Goal: Task Accomplishment & Management: Manage account settings

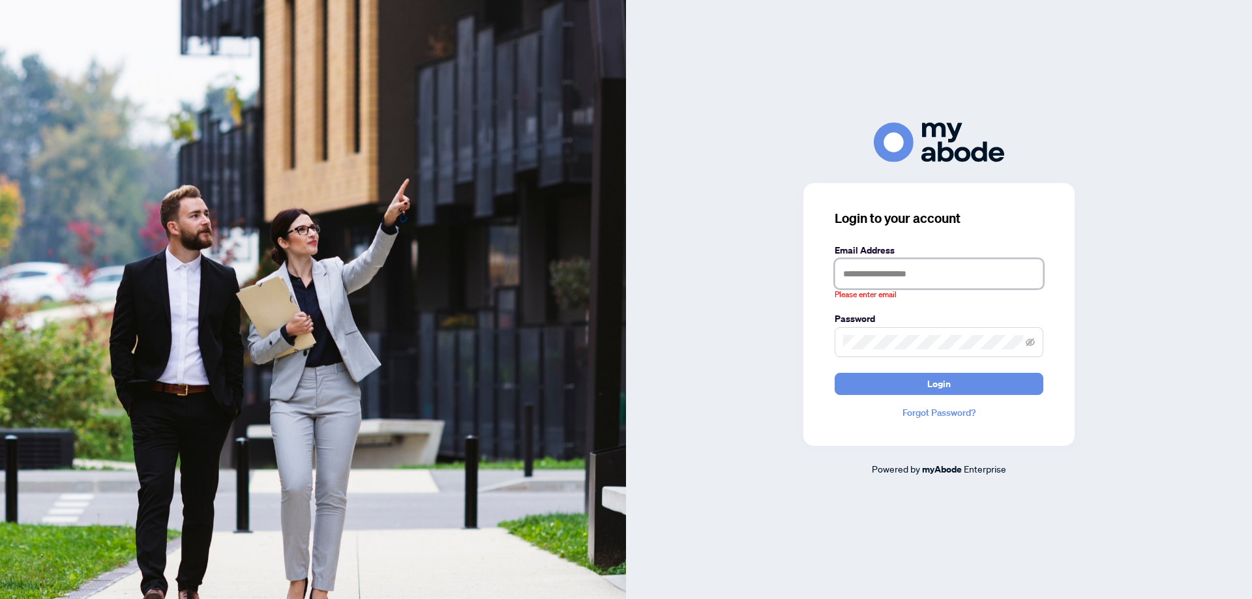
type input "**********"
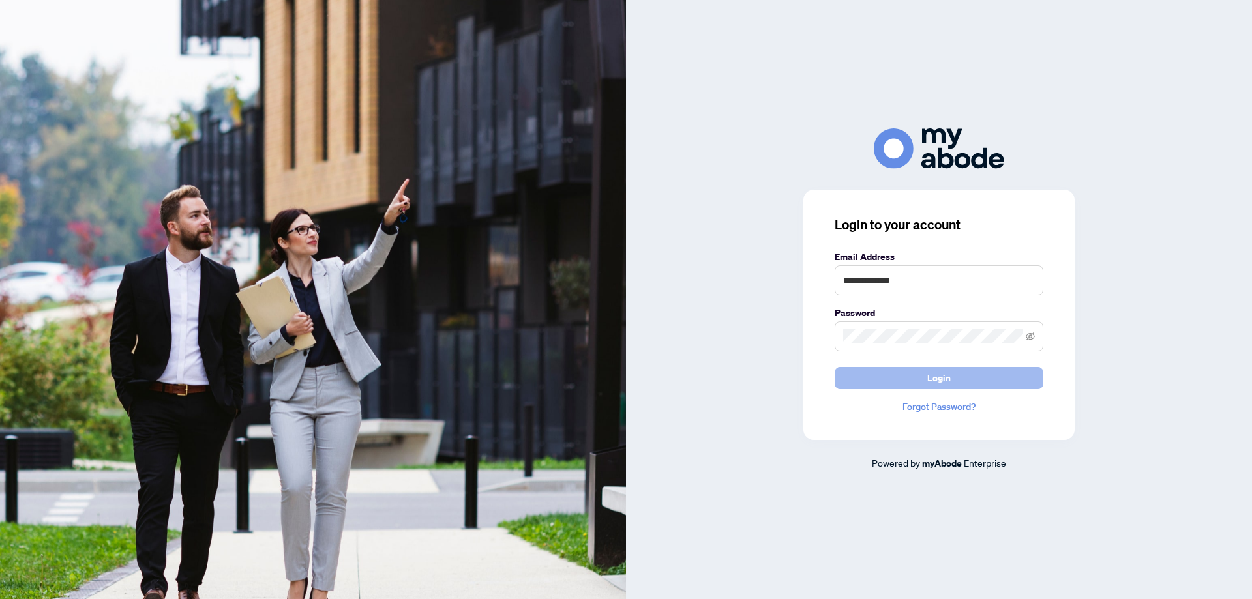
click at [938, 376] on span "Login" at bounding box center [939, 378] width 23 height 21
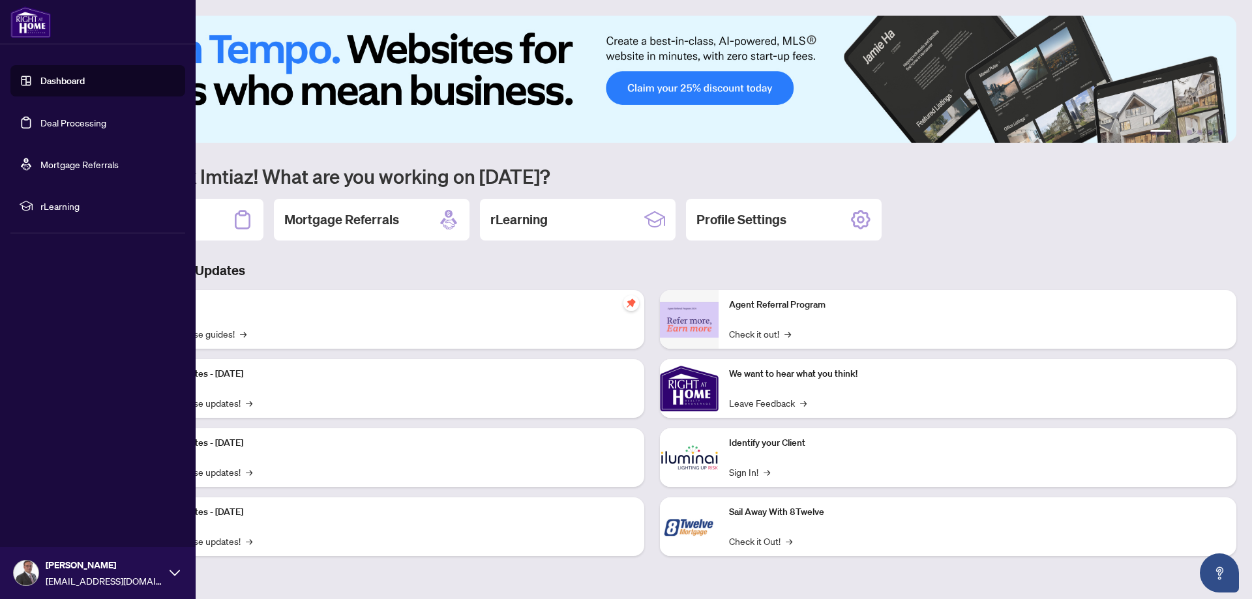
click at [59, 119] on link "Deal Processing" at bounding box center [73, 123] width 66 height 12
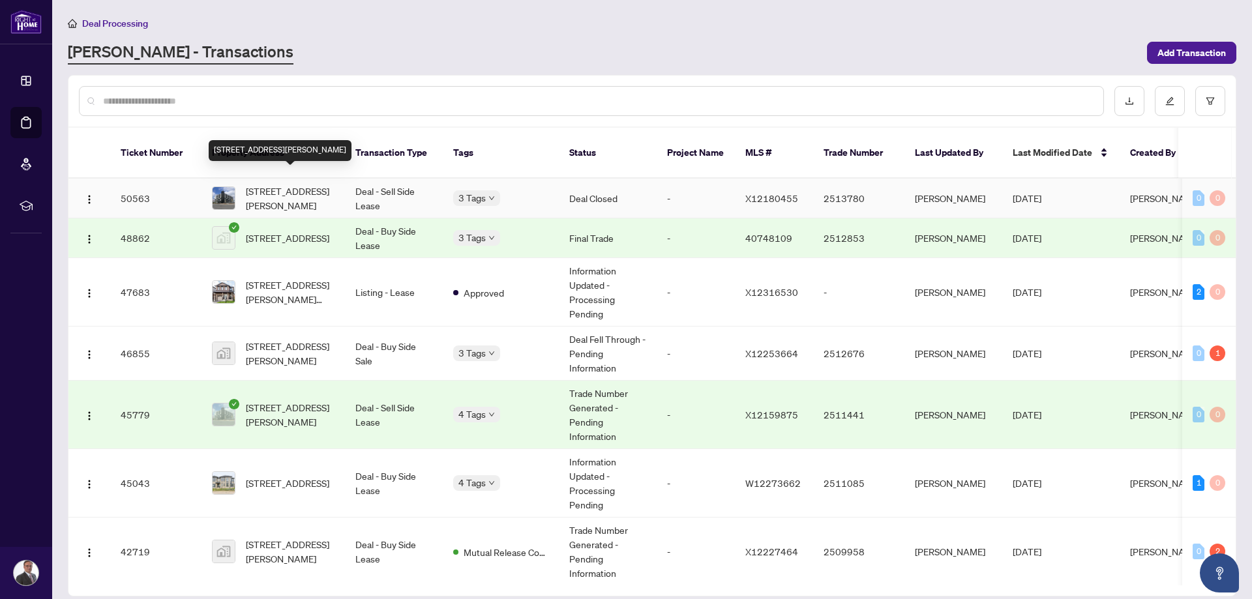
click at [326, 186] on span "622-575 Conklin Rd, Brantford, Ontario N3T 0Y2, Canada" at bounding box center [290, 198] width 89 height 29
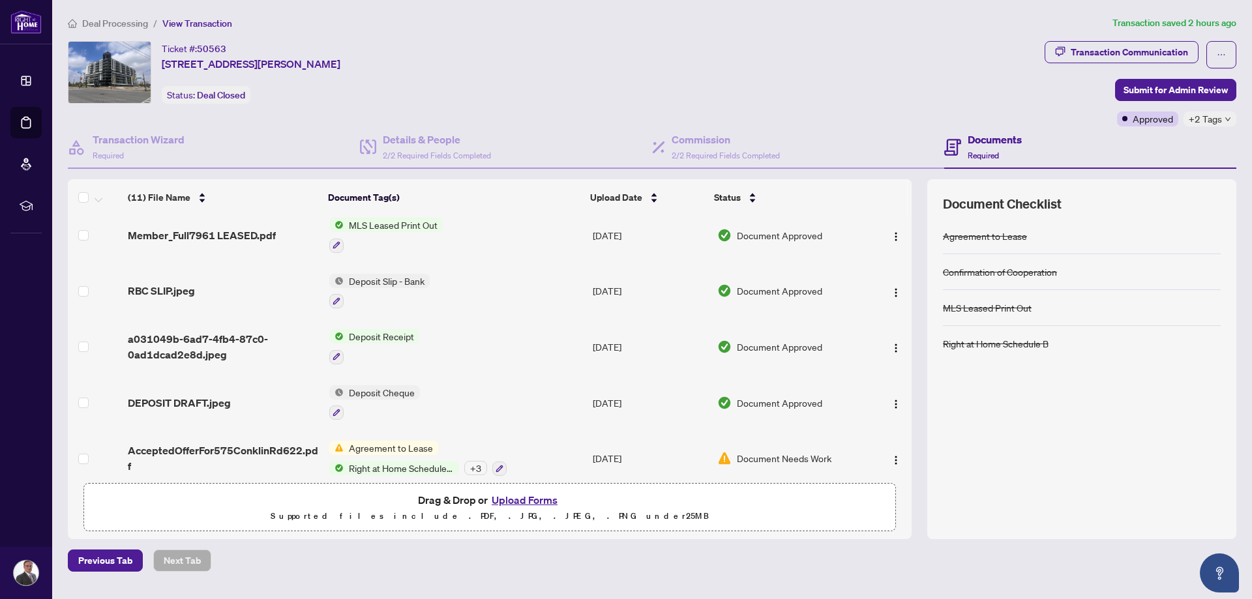
scroll to position [339, 0]
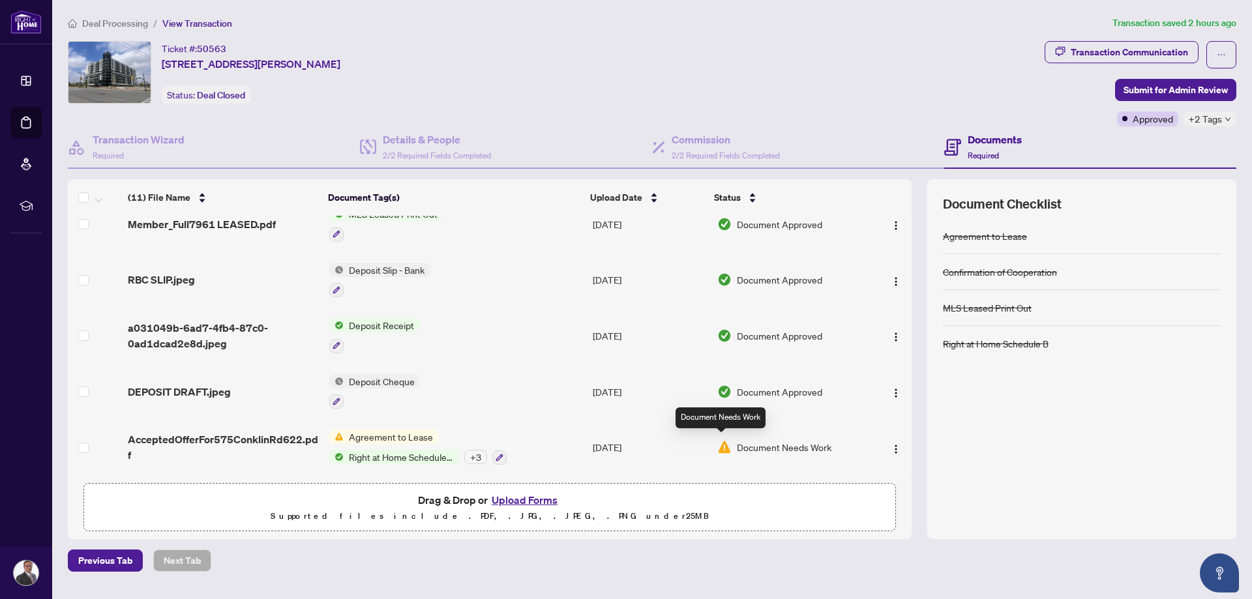
click at [729, 446] on div "Document Needs Work" at bounding box center [790, 447] width 145 height 14
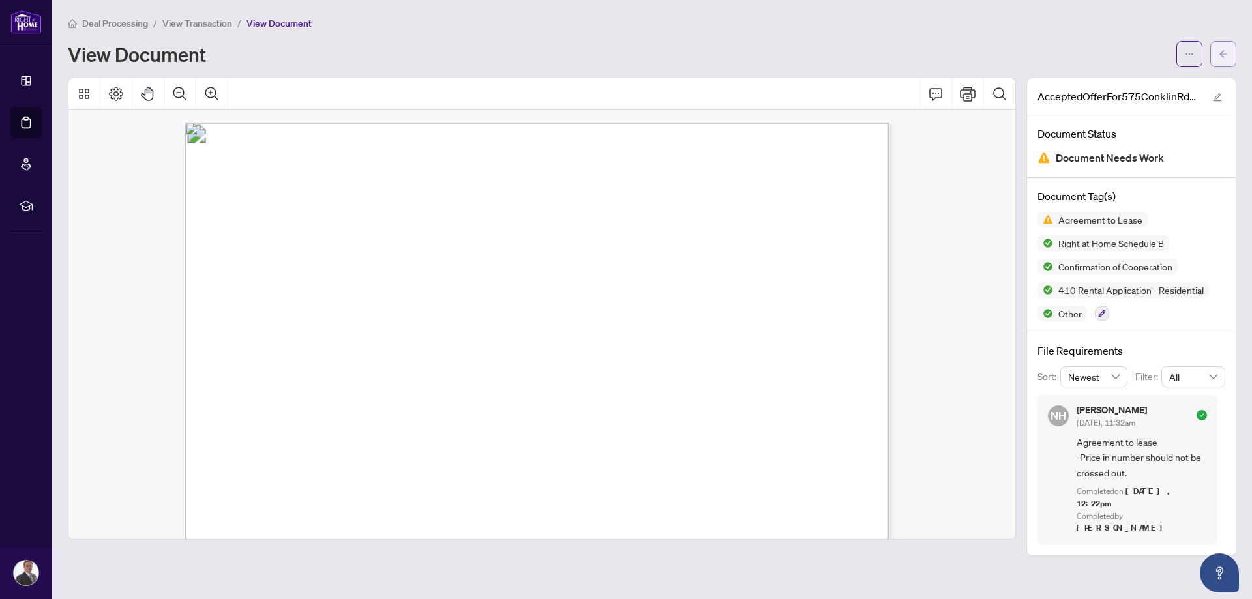
click at [1223, 55] on icon "arrow-left" at bounding box center [1223, 54] width 9 height 9
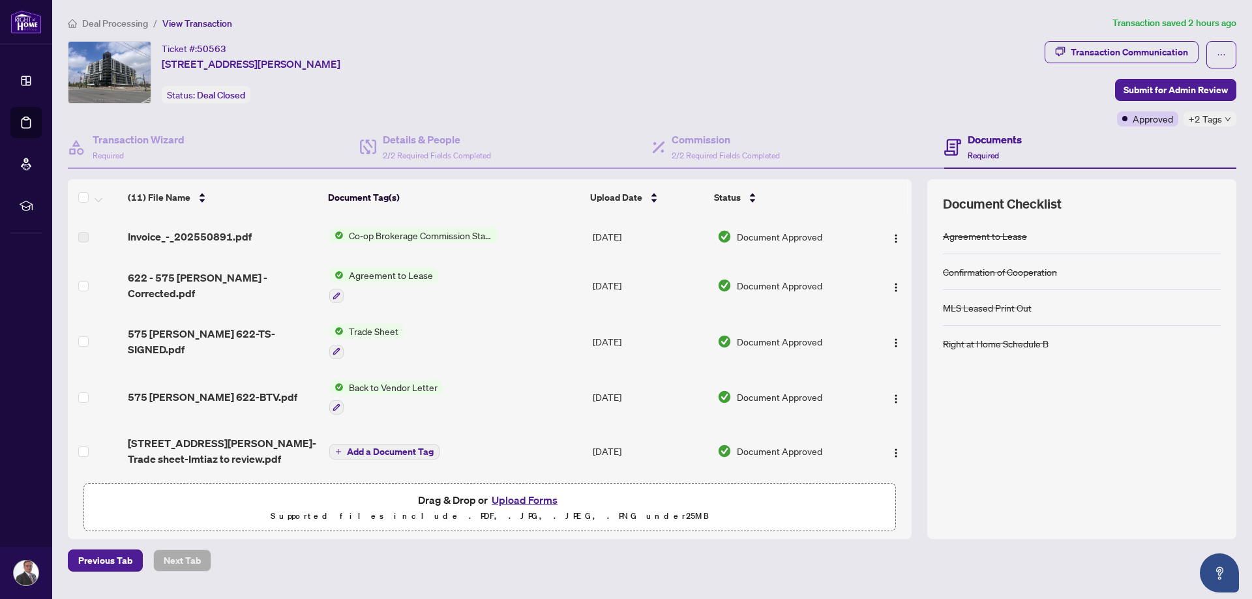
click at [404, 238] on span "Co-op Brokerage Commission Statement" at bounding box center [421, 235] width 155 height 14
click at [225, 238] on span "Invoice_-_202550891.pdf" at bounding box center [190, 237] width 124 height 16
click at [375, 230] on span "Co-op Brokerage Commission Statement" at bounding box center [421, 235] width 155 height 14
click at [168, 239] on span "Invoice_-_202550891.pdf" at bounding box center [190, 237] width 124 height 16
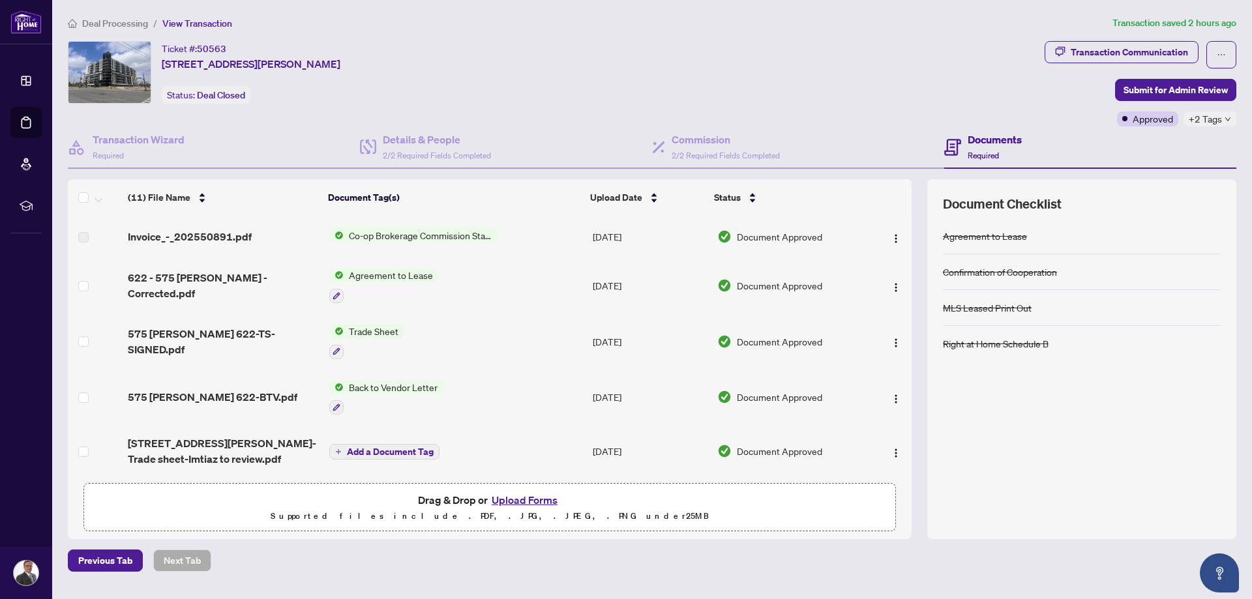
click at [85, 238] on label at bounding box center [83, 237] width 10 height 14
click at [891, 237] on img "button" at bounding box center [896, 239] width 10 height 10
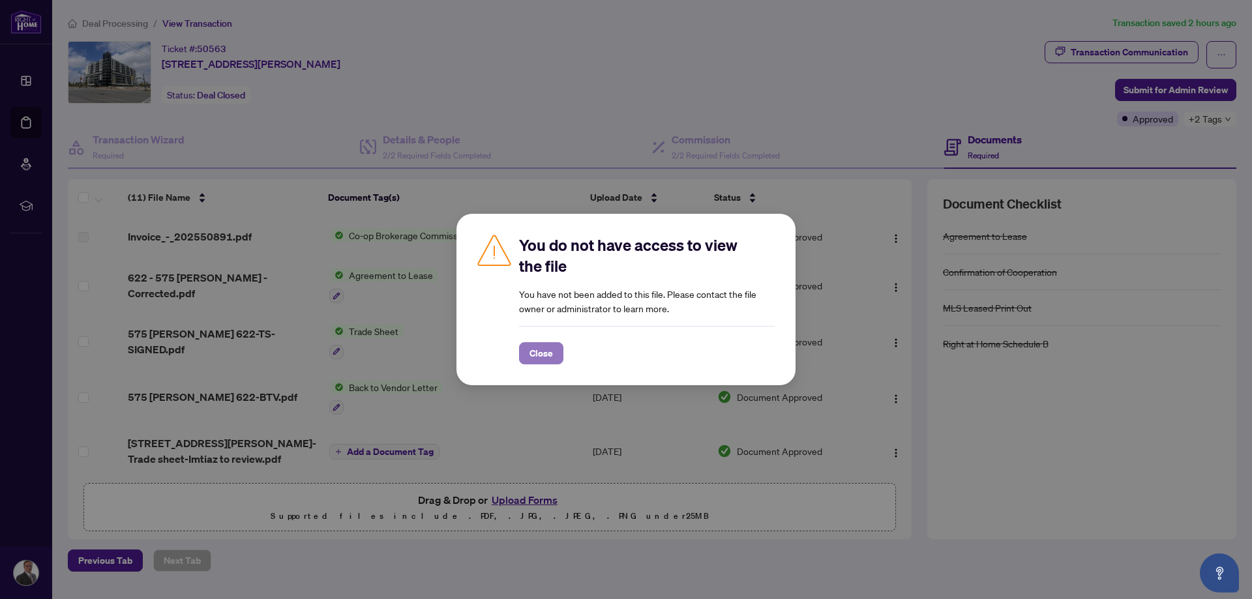
click at [537, 361] on span "Close" at bounding box center [541, 353] width 23 height 21
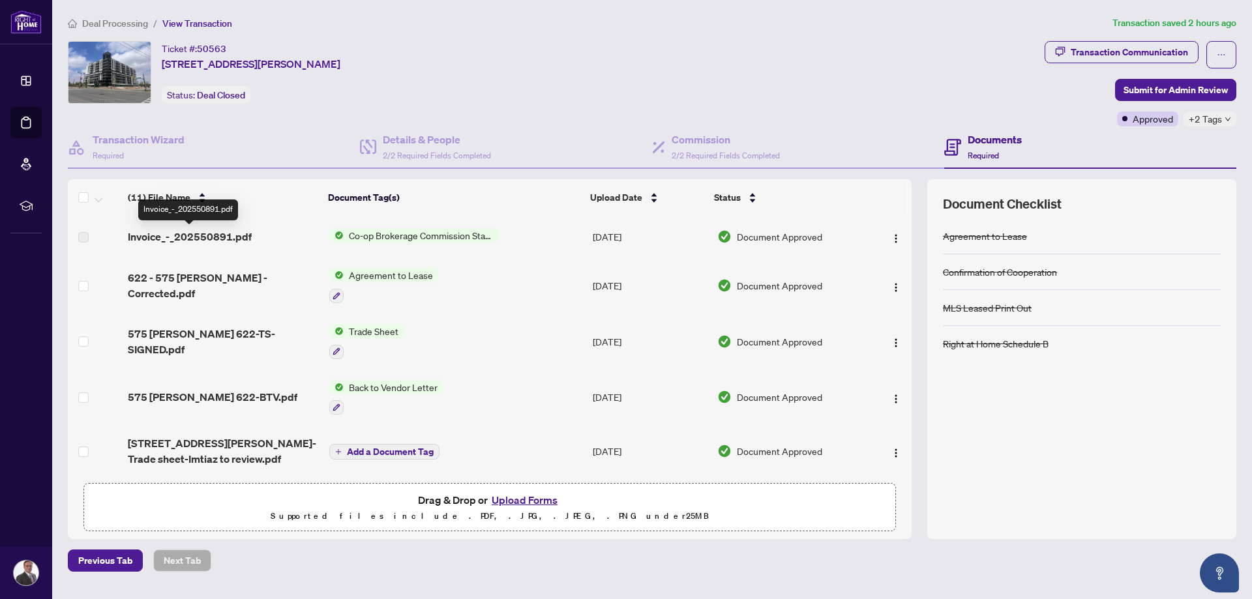
click at [181, 236] on span "Invoice_-_202550891.pdf" at bounding box center [190, 237] width 124 height 16
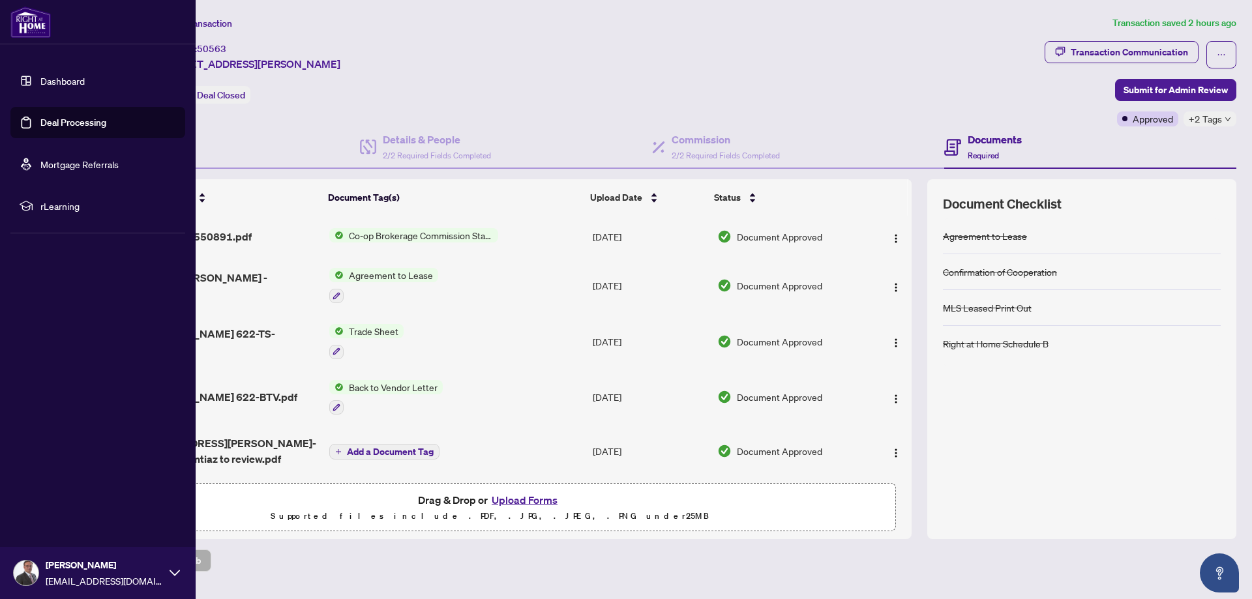
click at [53, 117] on link "Deal Processing" at bounding box center [73, 123] width 66 height 12
